Goal: Transaction & Acquisition: Obtain resource

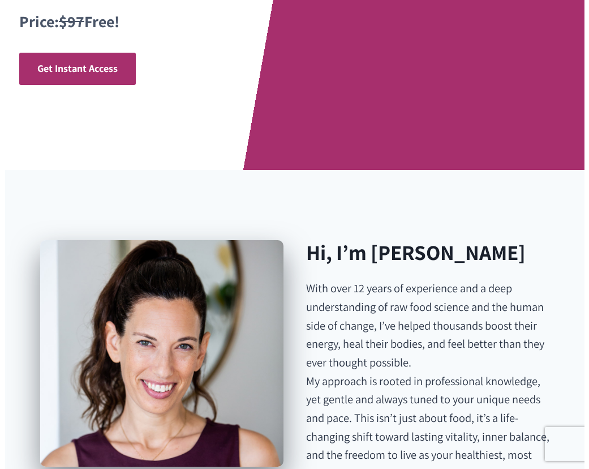
scroll to position [497, 0]
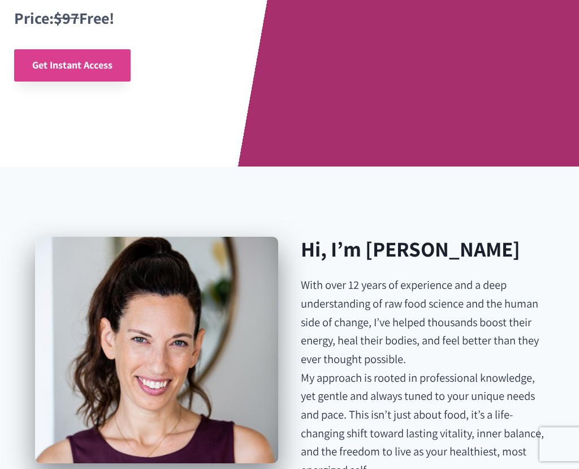
click at [67, 72] on span "Get Instant Access" at bounding box center [72, 65] width 80 height 16
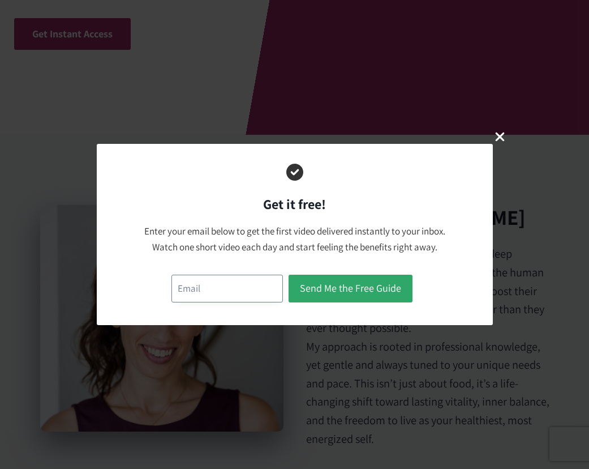
click at [181, 289] on input "email" at bounding box center [226, 288] width 111 height 28
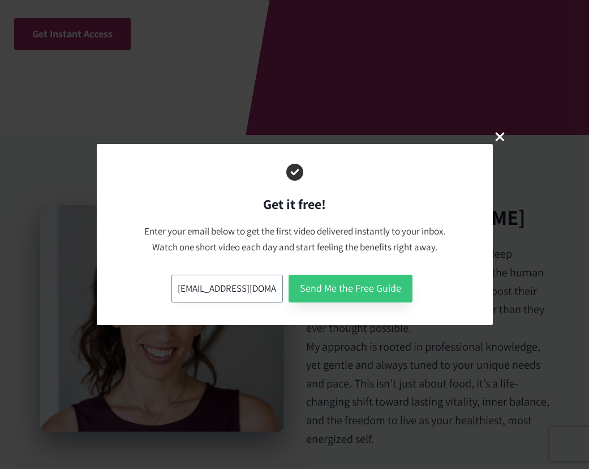
type input "wesleywpt@yahoo.com"
click at [344, 290] on button "Send Me the Free Guide" at bounding box center [351, 288] width 124 height 28
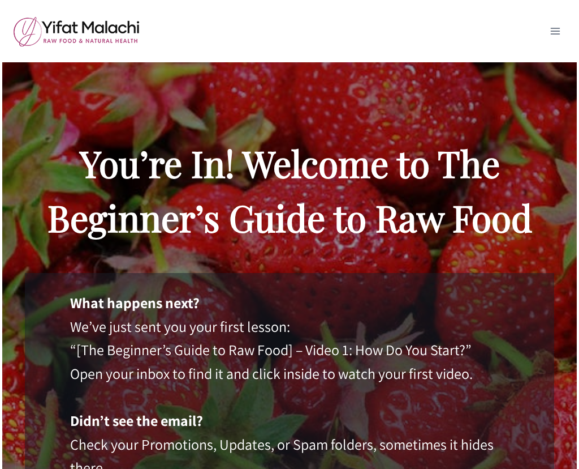
click at [0, 0] on link "Login" at bounding box center [0, 0] width 0 height 0
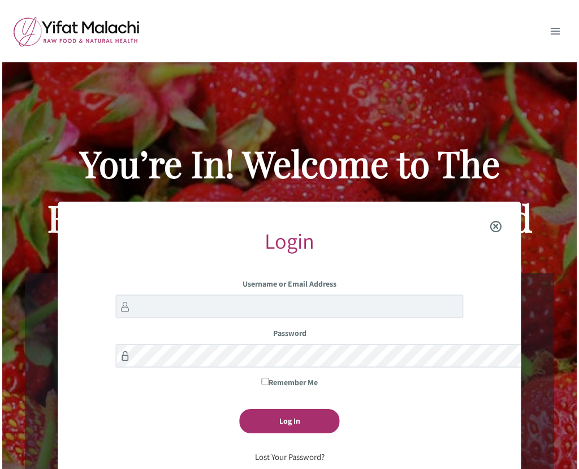
click at [518, 209] on span "Close the login modal" at bounding box center [496, 227] width 44 height 36
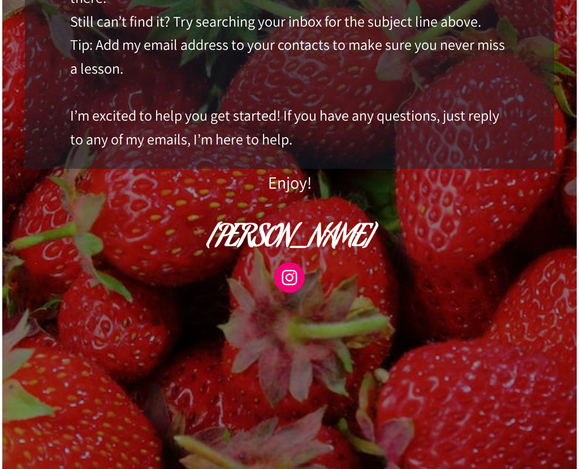
scroll to position [473, 0]
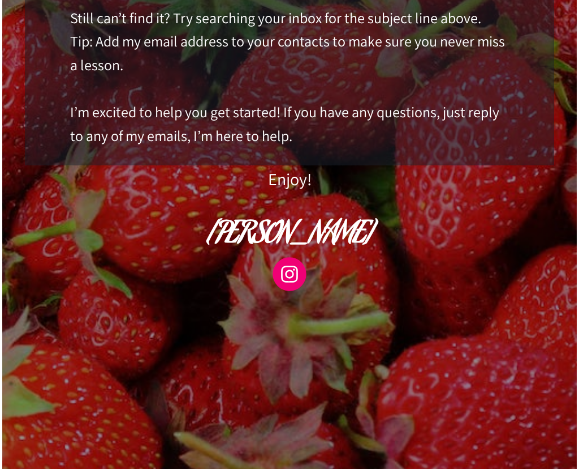
click at [286, 278] on icon at bounding box center [289, 274] width 23 height 23
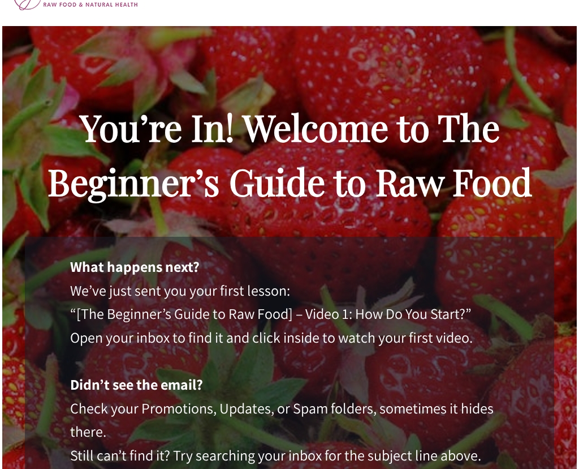
scroll to position [0, 0]
